Goal: Task Accomplishment & Management: Manage account settings

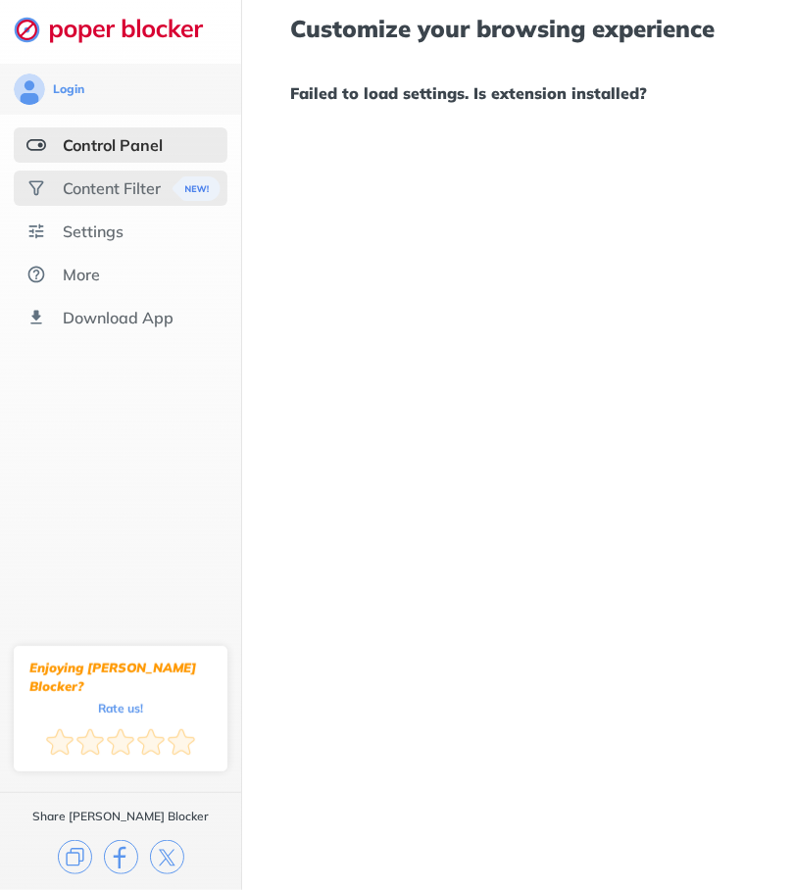
click at [81, 189] on div "Content Filter" at bounding box center [112, 188] width 98 height 20
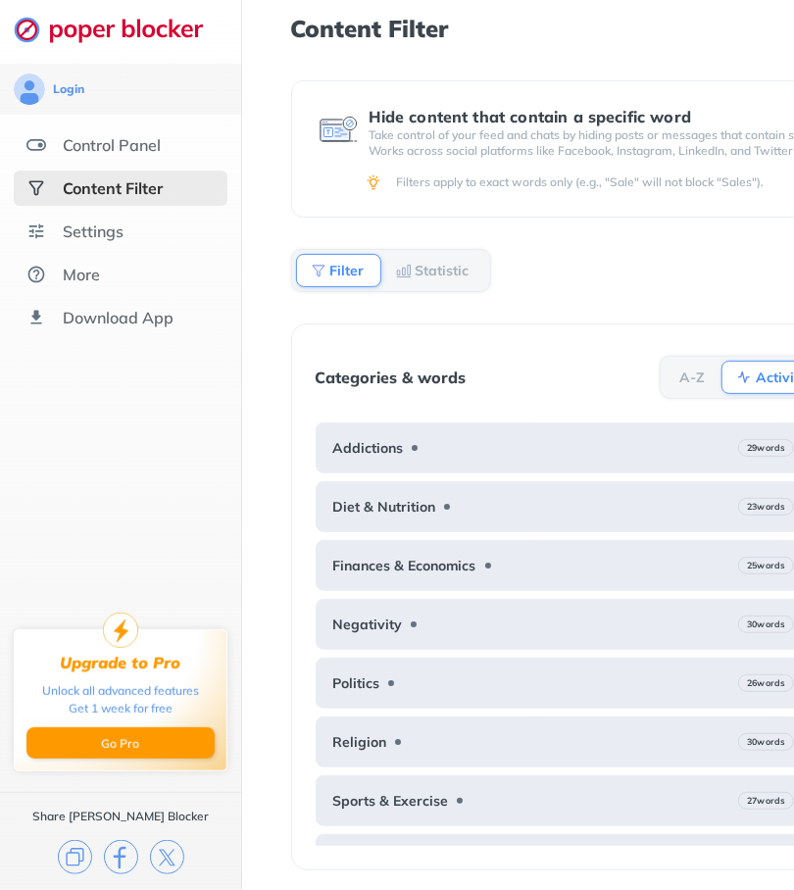
scroll to position [14, 0]
click at [115, 221] on div "Settings" at bounding box center [93, 231] width 61 height 20
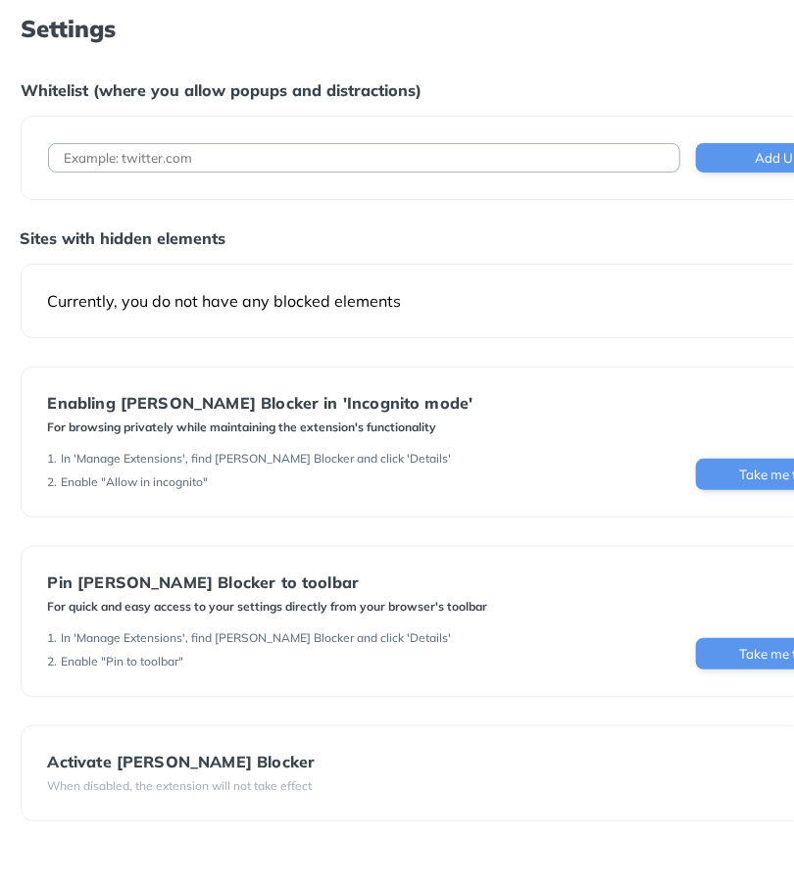
scroll to position [0, 272]
click at [723, 469] on button "Take me there" at bounding box center [779, 474] width 170 height 31
